Goal: Task Accomplishment & Management: Manage account settings

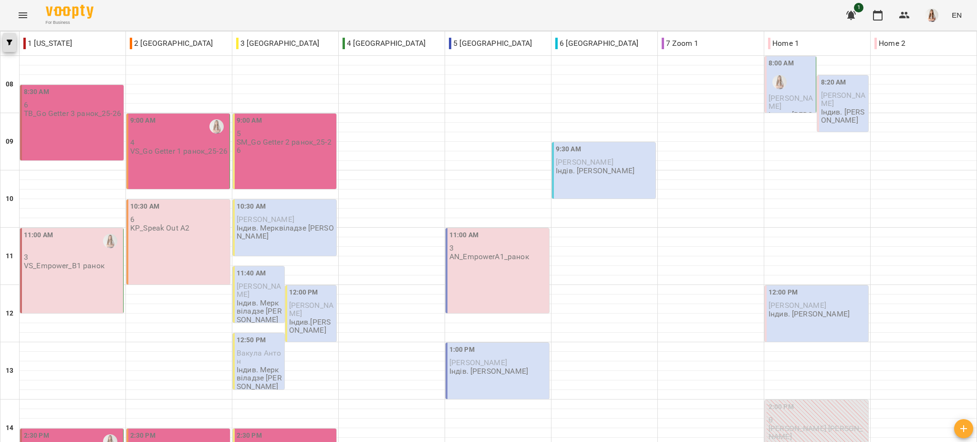
click at [4, 41] on span "button" at bounding box center [9, 43] width 13 height 6
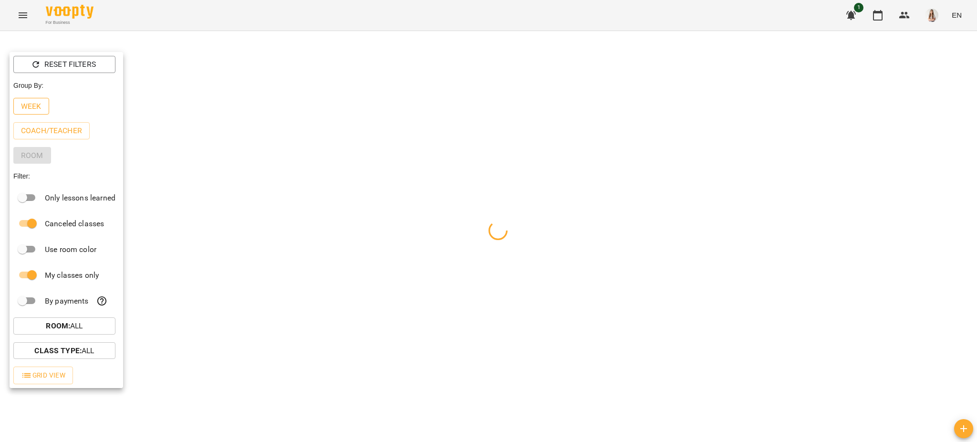
click at [34, 100] on button "Week" at bounding box center [31, 106] width 36 height 17
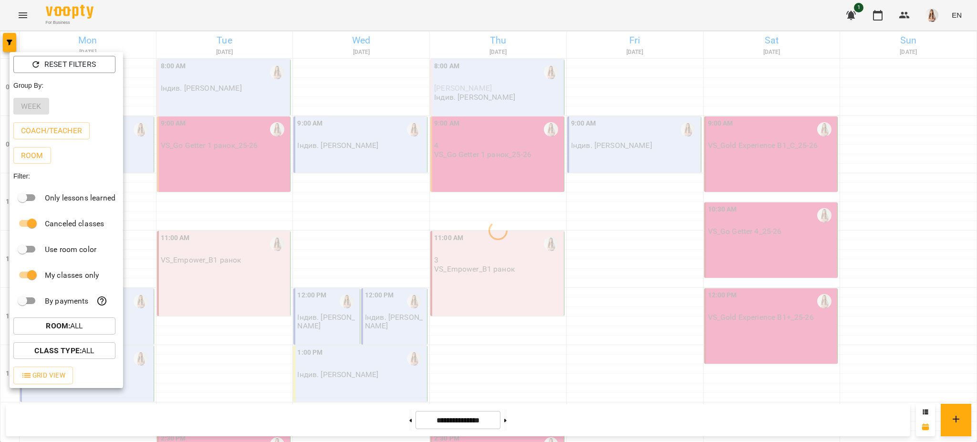
click at [144, 19] on div at bounding box center [488, 221] width 977 height 442
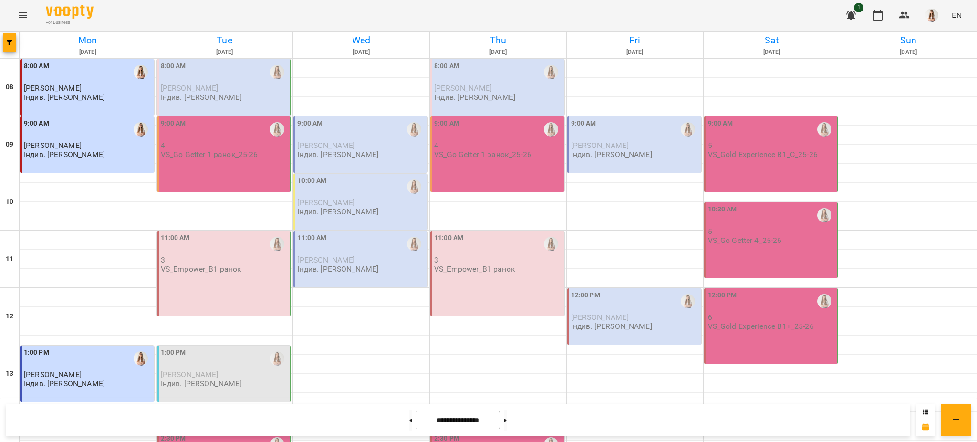
click at [206, 89] on span "[PERSON_NAME]" at bounding box center [190, 87] width 58 height 9
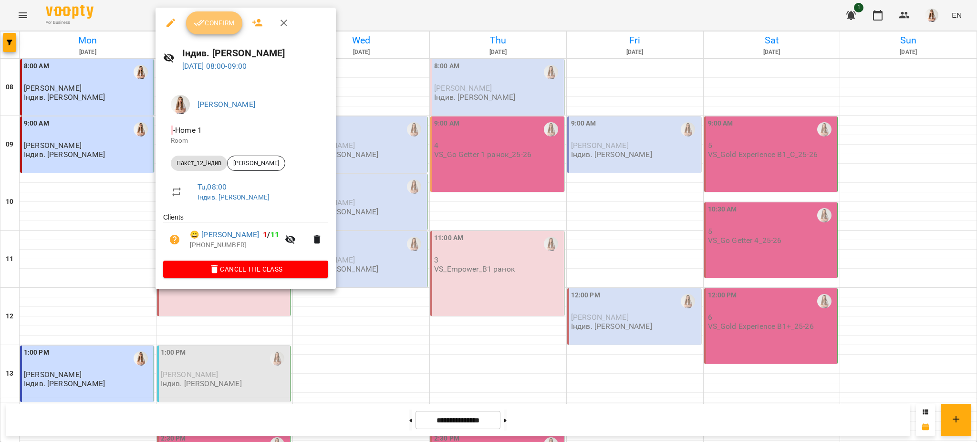
click at [205, 25] on span "Confirm" at bounding box center [214, 22] width 41 height 11
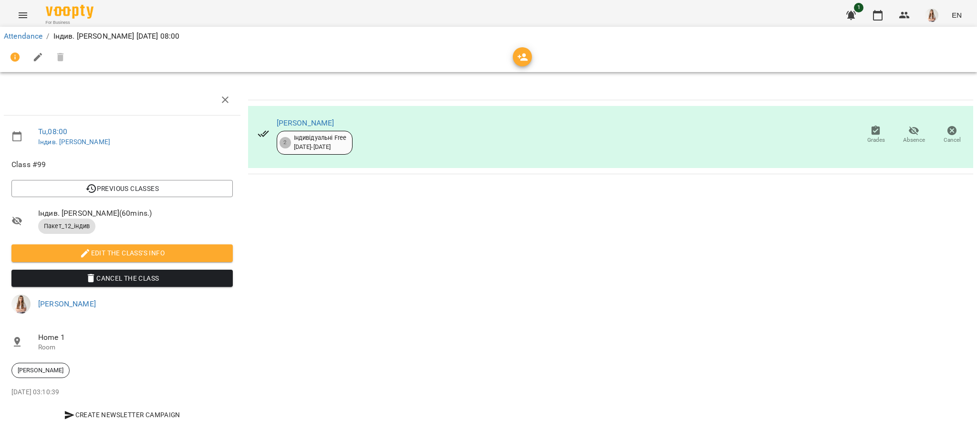
click at [39, 61] on icon "button" at bounding box center [37, 57] width 11 height 11
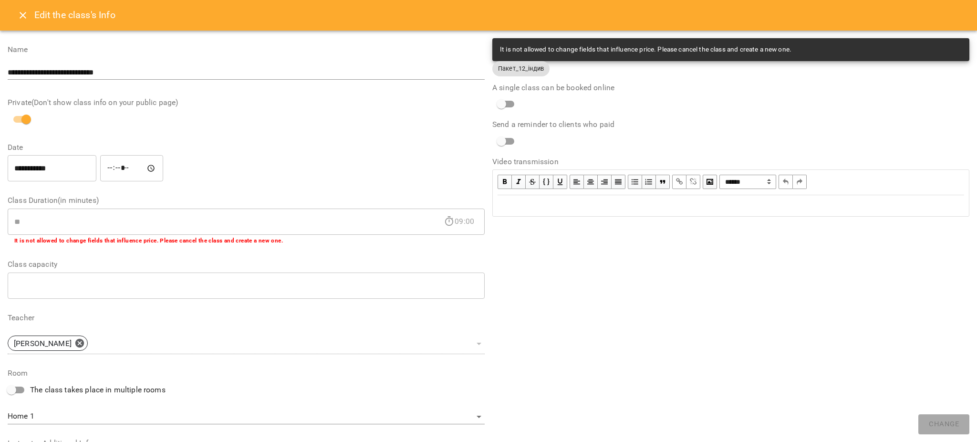
click at [505, 206] on div "Edit text" at bounding box center [731, 205] width 467 height 11
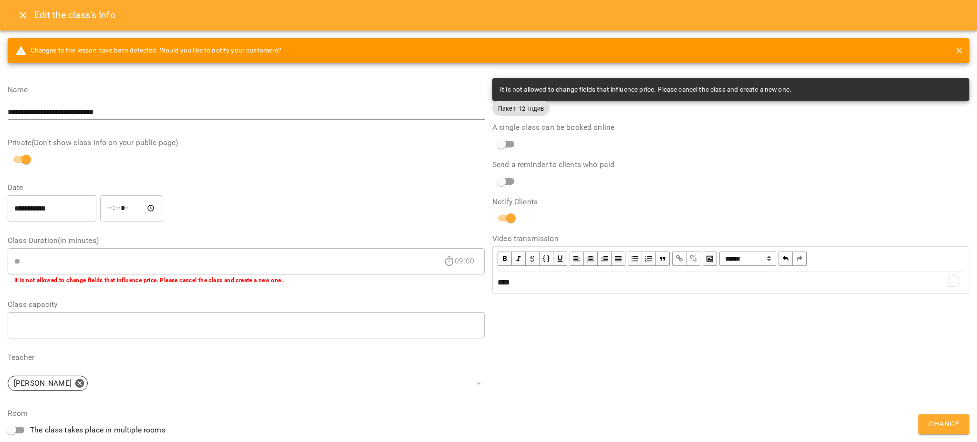
click at [944, 426] on span "Change" at bounding box center [944, 424] width 30 height 12
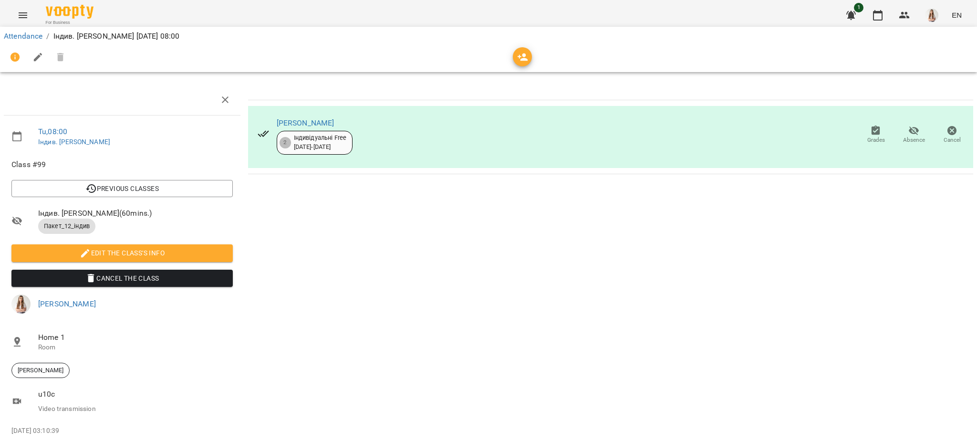
click at [21, 12] on icon "Menu" at bounding box center [23, 15] width 9 height 6
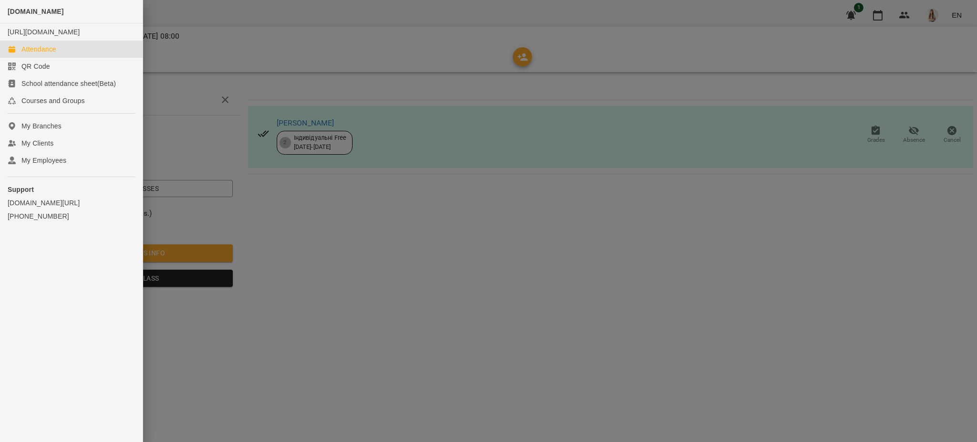
click at [31, 54] on div "Attendance" at bounding box center [38, 49] width 35 height 10
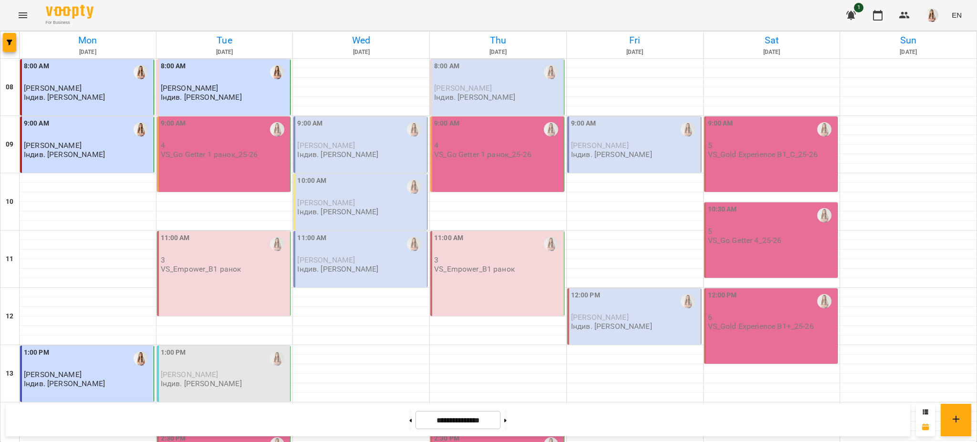
click at [250, 159] on div "9:00 AM 4 VS_Go Getter 1 ранок_25-26" at bounding box center [224, 153] width 134 height 75
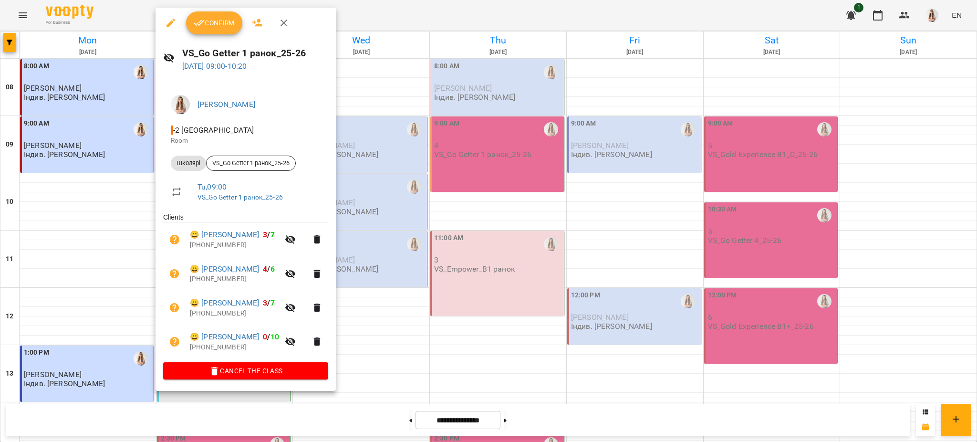
click at [216, 26] on span "Confirm" at bounding box center [214, 22] width 41 height 11
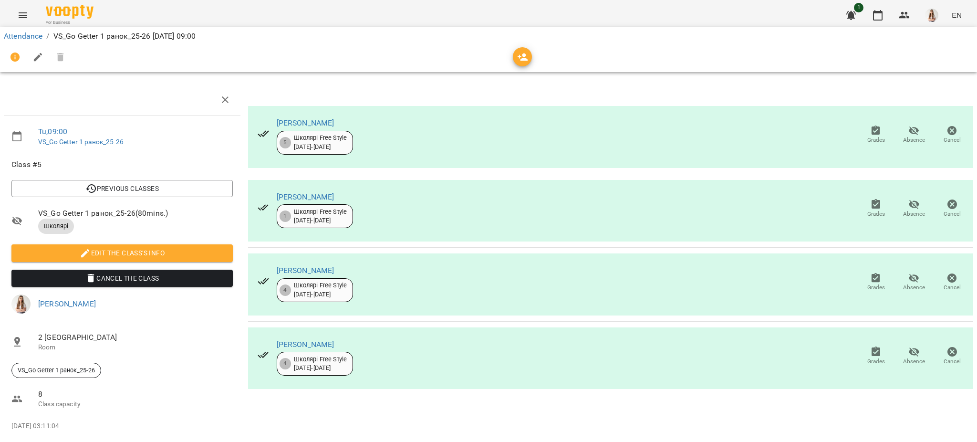
click at [39, 60] on icon "button" at bounding box center [37, 57] width 11 height 11
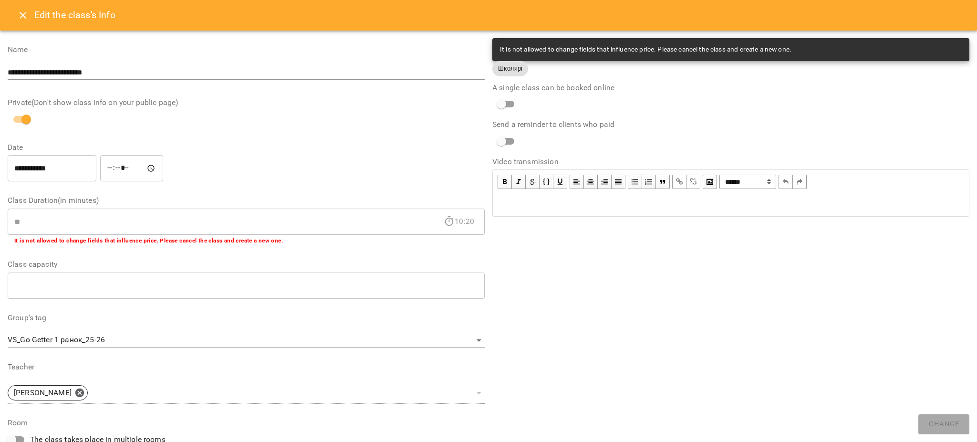
click at [624, 210] on div "Edit text" at bounding box center [731, 205] width 467 height 11
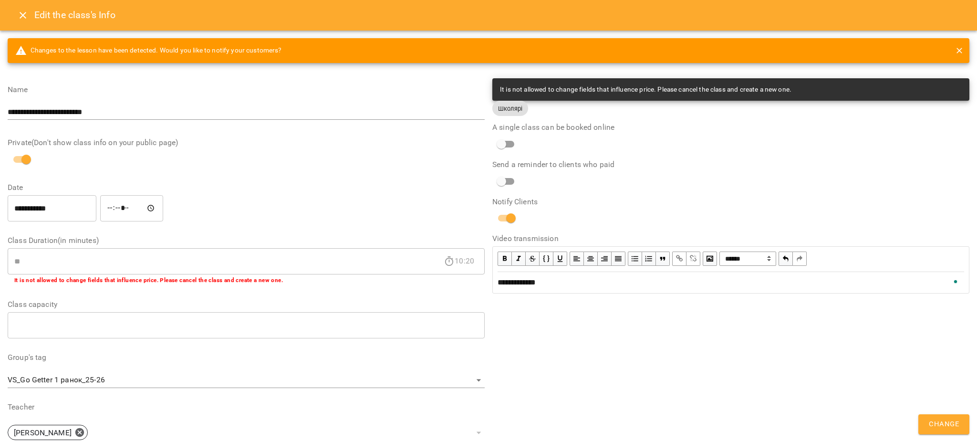
click at [953, 420] on span "Change" at bounding box center [944, 424] width 30 height 12
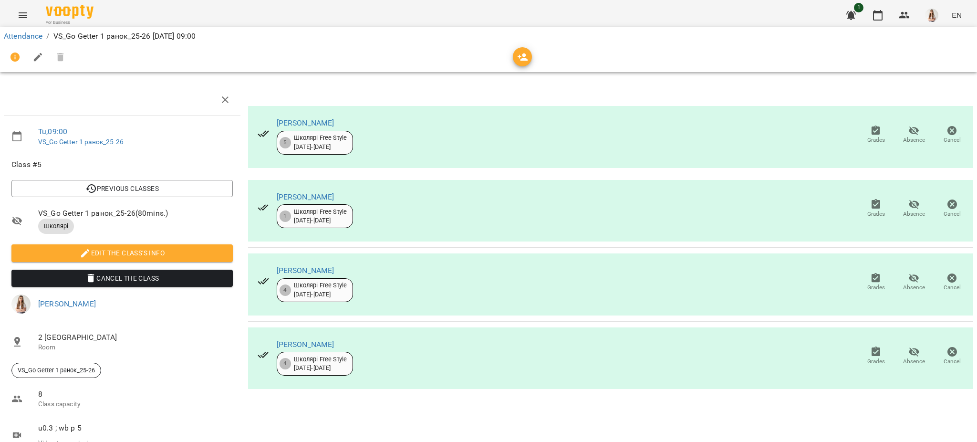
click at [17, 15] on icon "Menu" at bounding box center [22, 15] width 11 height 11
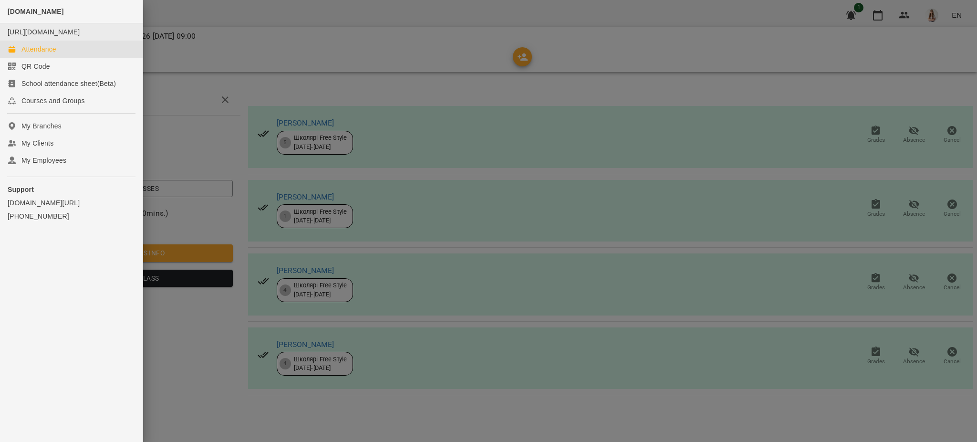
click at [37, 54] on div "Attendance" at bounding box center [38, 49] width 35 height 10
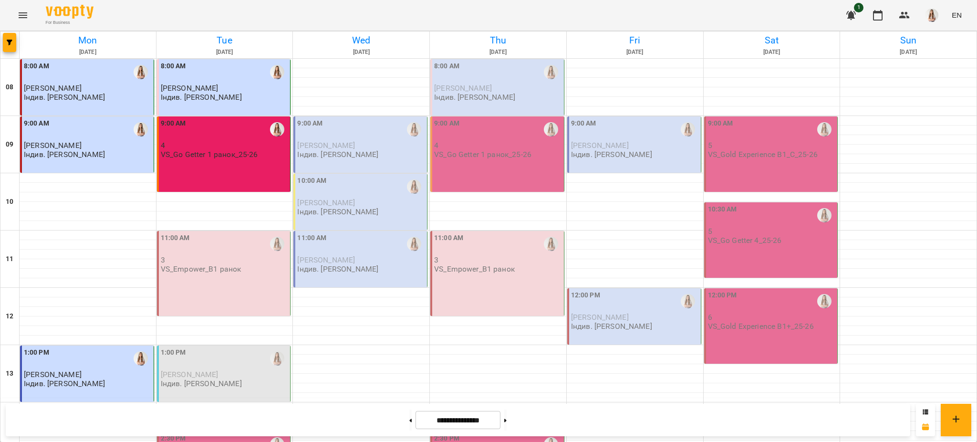
scroll to position [318, 0]
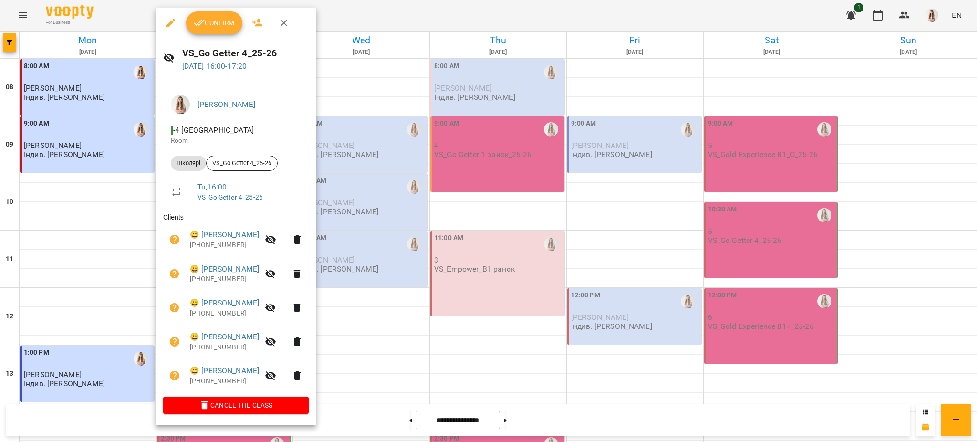
click at [494, 120] on div at bounding box center [488, 221] width 977 height 442
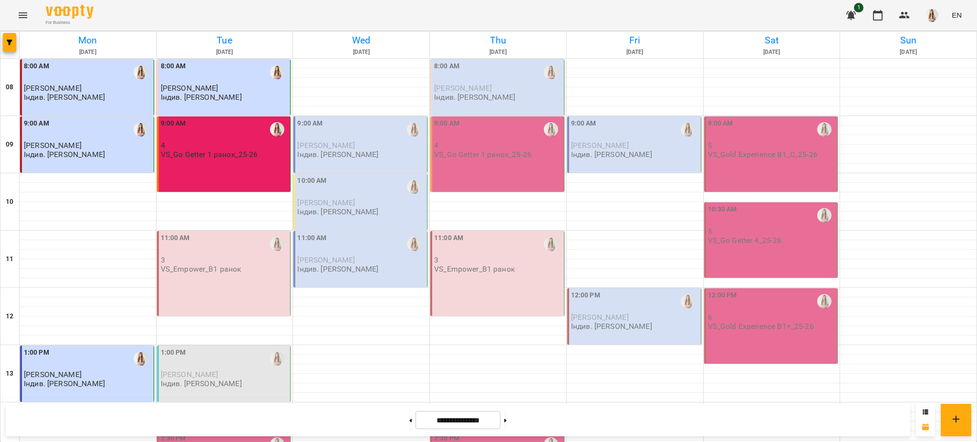
scroll to position [0, 0]
click at [209, 265] on p "VS_Empower_B1 ранок" at bounding box center [201, 269] width 81 height 8
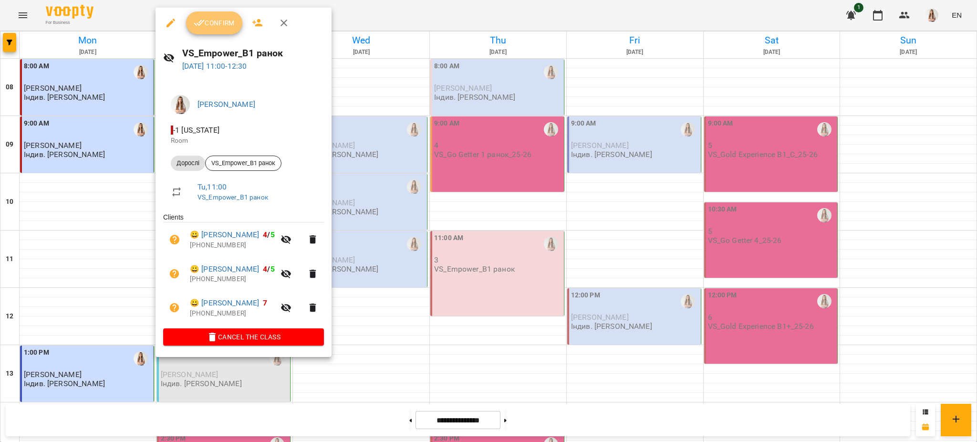
click at [215, 31] on button "Confirm" at bounding box center [214, 22] width 56 height 23
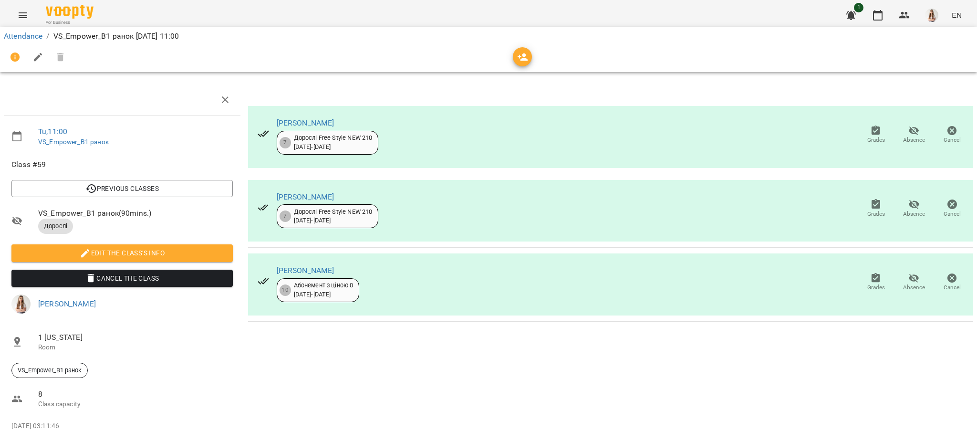
click at [34, 59] on icon "button" at bounding box center [38, 57] width 9 height 9
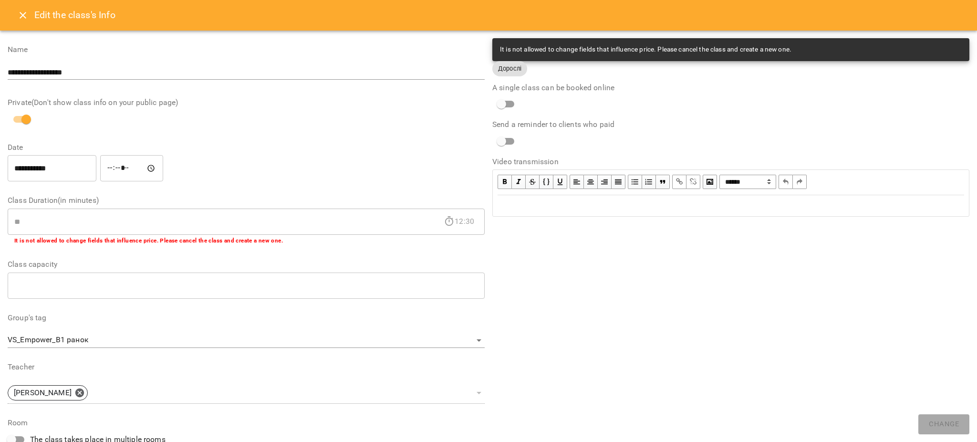
click at [570, 205] on div "Edit text" at bounding box center [731, 205] width 467 height 11
click at [570, 205] on div "To enrich screen reader interactions, please activate Accessibility in Grammarl…" at bounding box center [731, 205] width 467 height 11
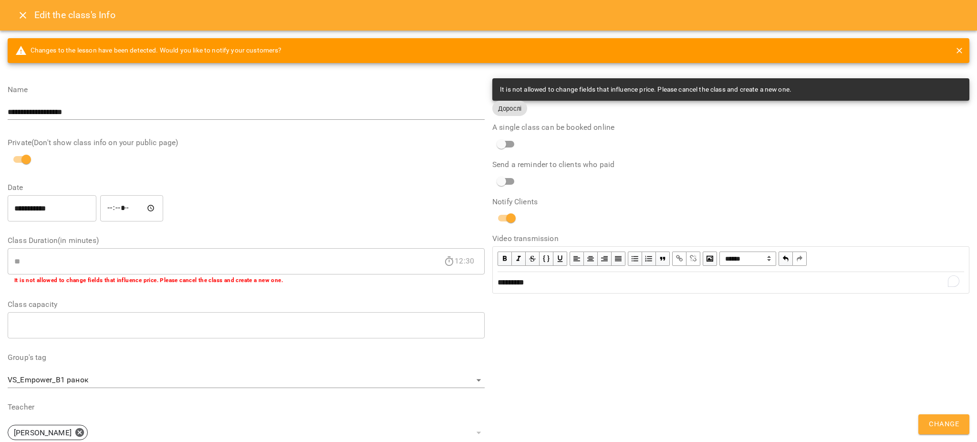
click at [937, 424] on span "Change" at bounding box center [944, 424] width 30 height 12
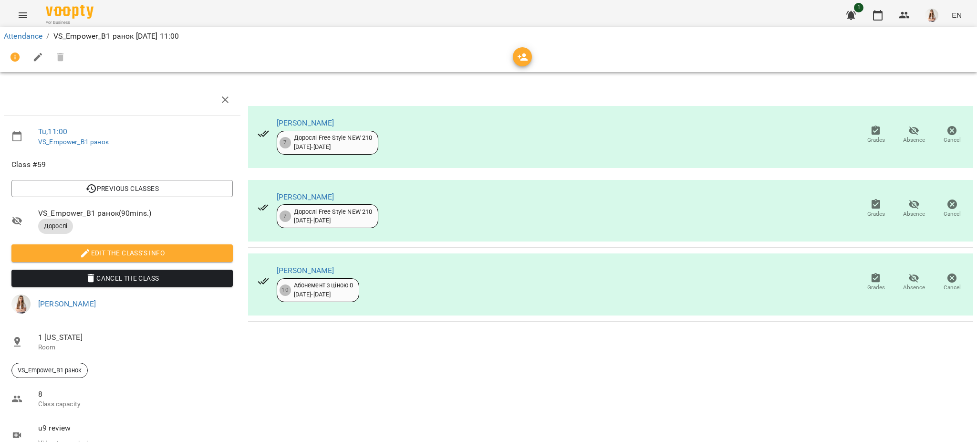
click at [31, 21] on button "Menu" at bounding box center [22, 15] width 23 height 23
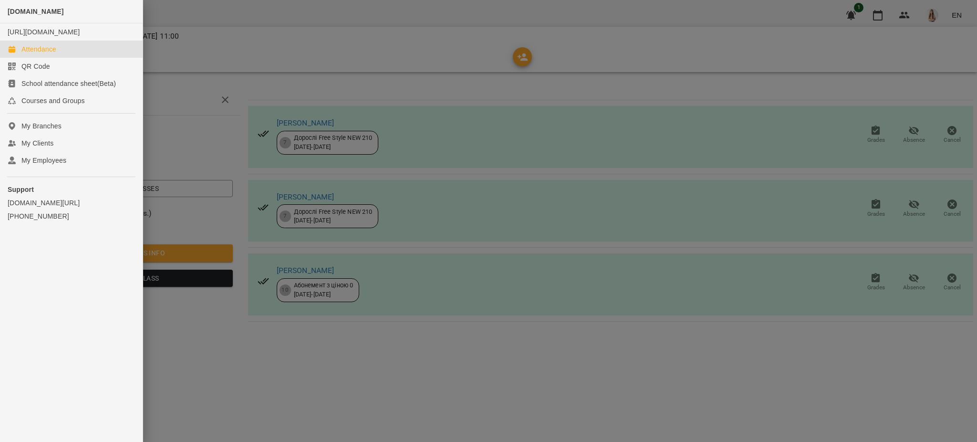
click at [56, 57] on link "Attendance" at bounding box center [71, 49] width 143 height 17
